Goal: Task Accomplishment & Management: Complete application form

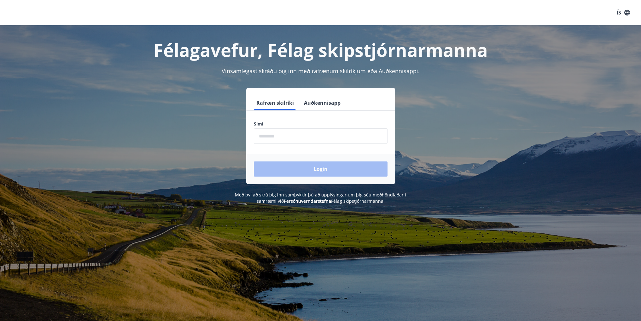
click at [270, 135] on input "phone" at bounding box center [321, 135] width 134 height 15
type input "********"
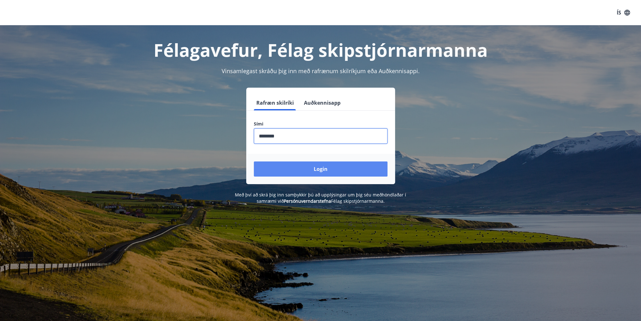
click at [324, 172] on button "Login" at bounding box center [321, 169] width 134 height 15
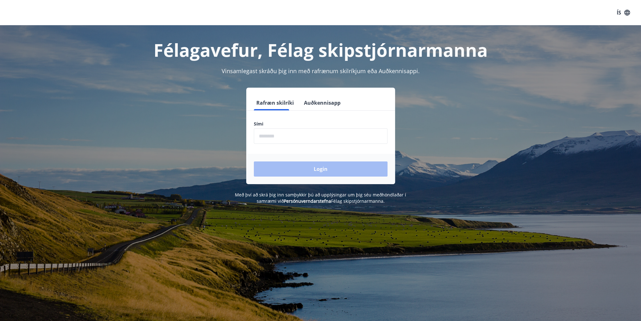
click at [272, 137] on input "phone" at bounding box center [321, 135] width 134 height 15
